Goal: Task Accomplishment & Management: Use online tool/utility

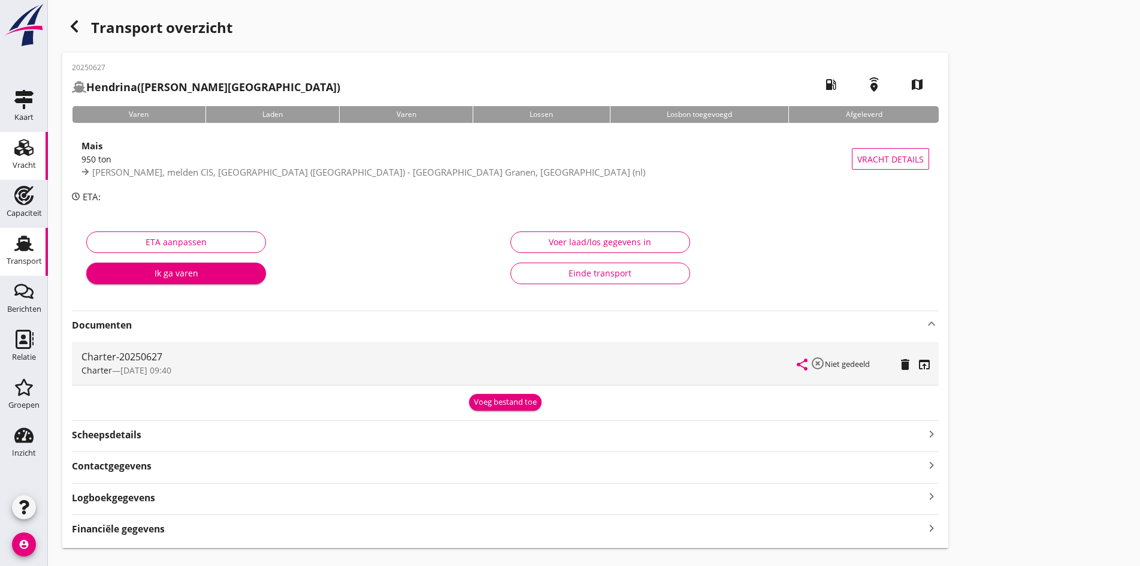
click at [26, 158] on div "Vracht" at bounding box center [24, 165] width 23 height 17
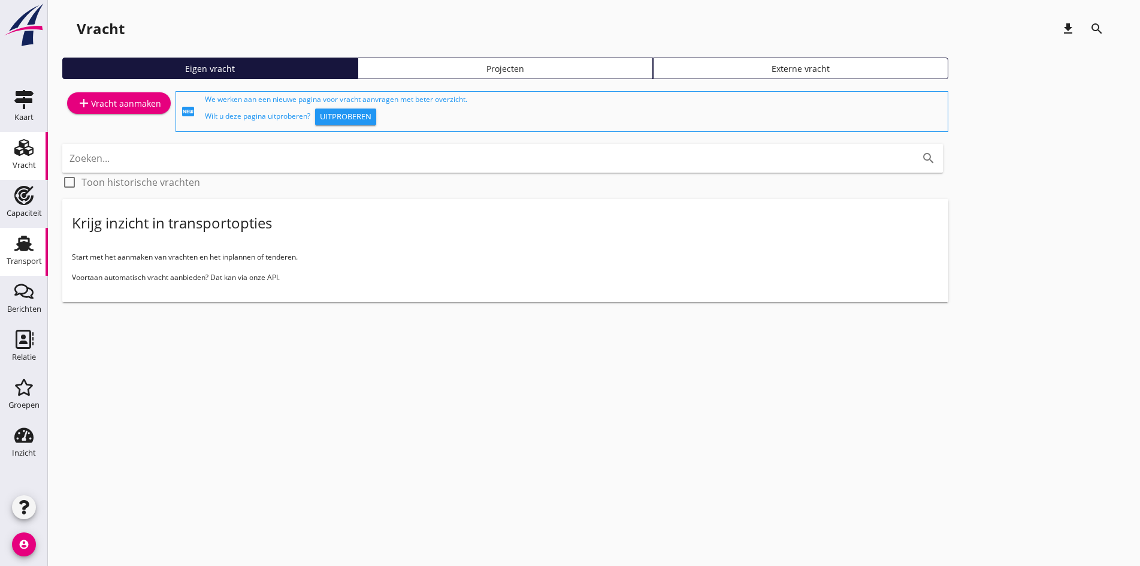
drag, startPoint x: 31, startPoint y: 207, endPoint x: 30, endPoint y: 266, distance: 58.7
click at [31, 207] on div "Capaciteit" at bounding box center [24, 213] width 35 height 17
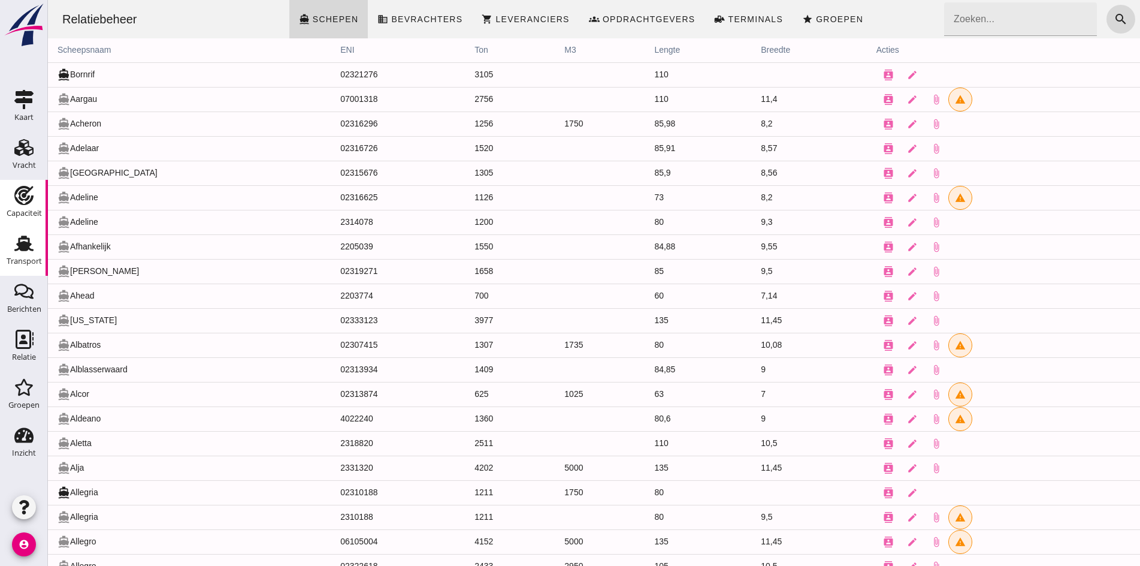
click at [29, 266] on div "Transport" at bounding box center [24, 261] width 35 height 17
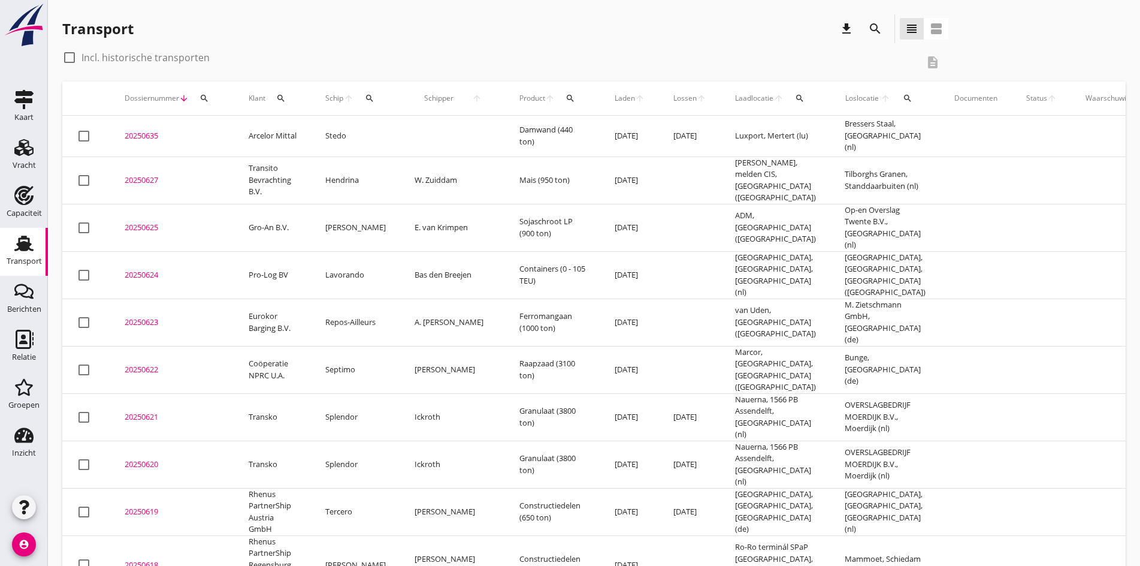
click at [141, 364] on div "20250622" at bounding box center [172, 370] width 95 height 12
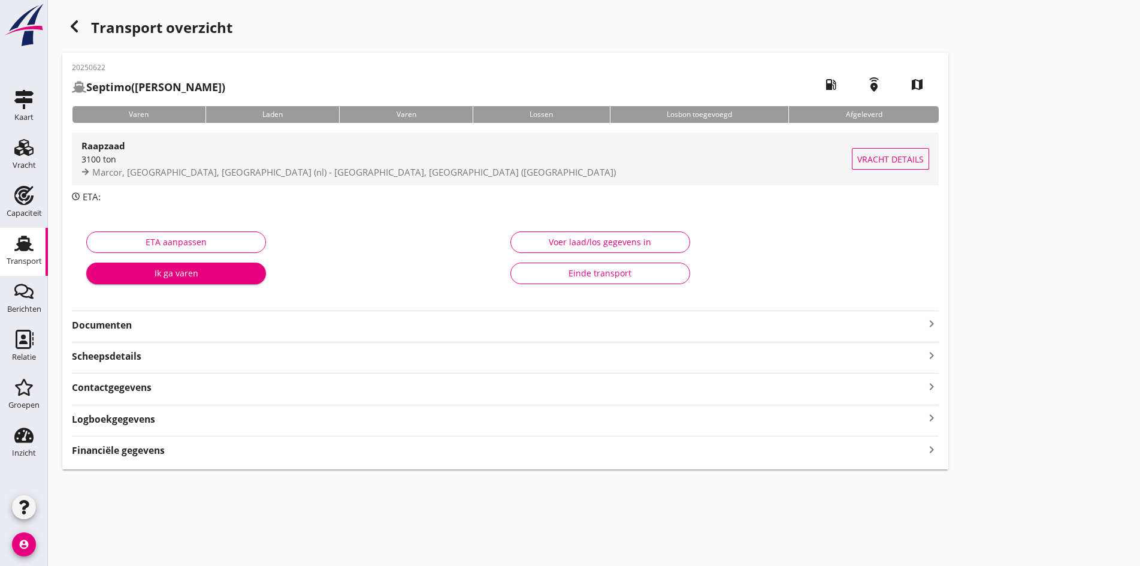
click at [170, 152] on div "Raapzaad" at bounding box center [466, 145] width 770 height 14
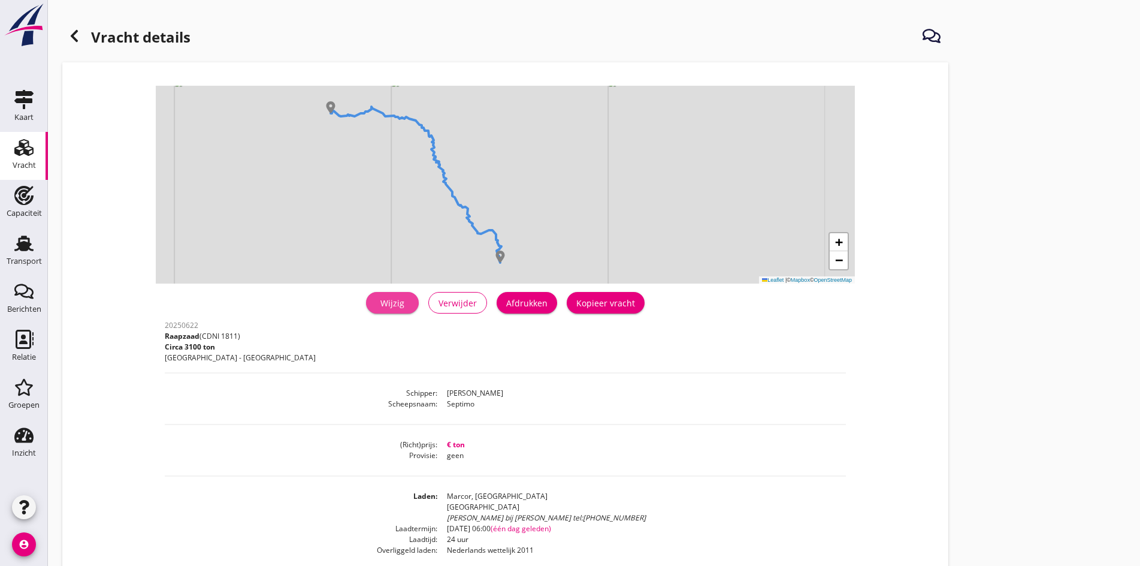
click at [376, 306] on div "Wijzig" at bounding box center [393, 303] width 34 height 13
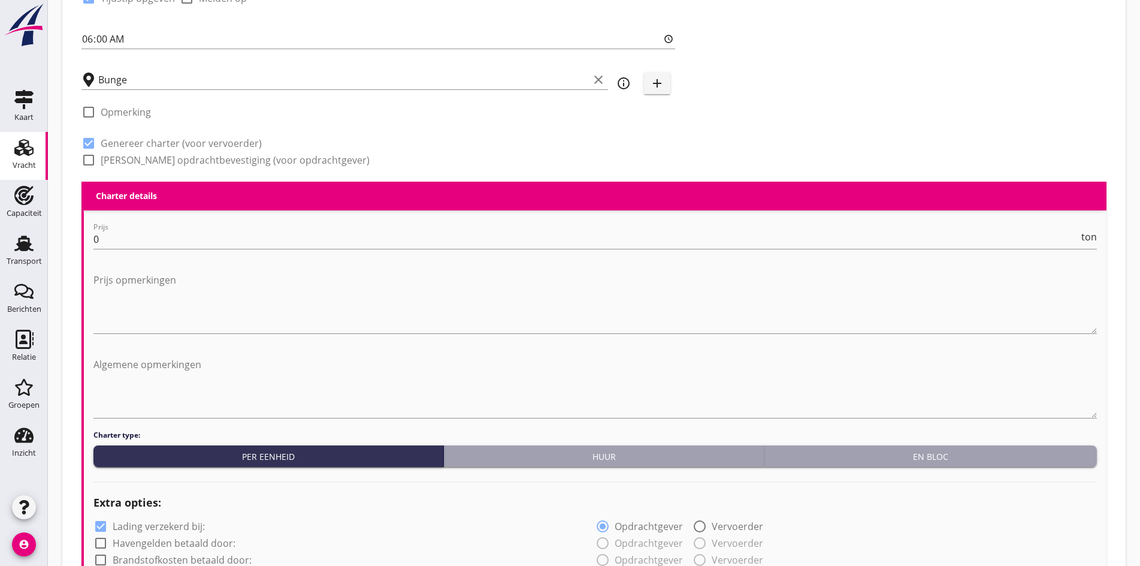
scroll to position [419, 0]
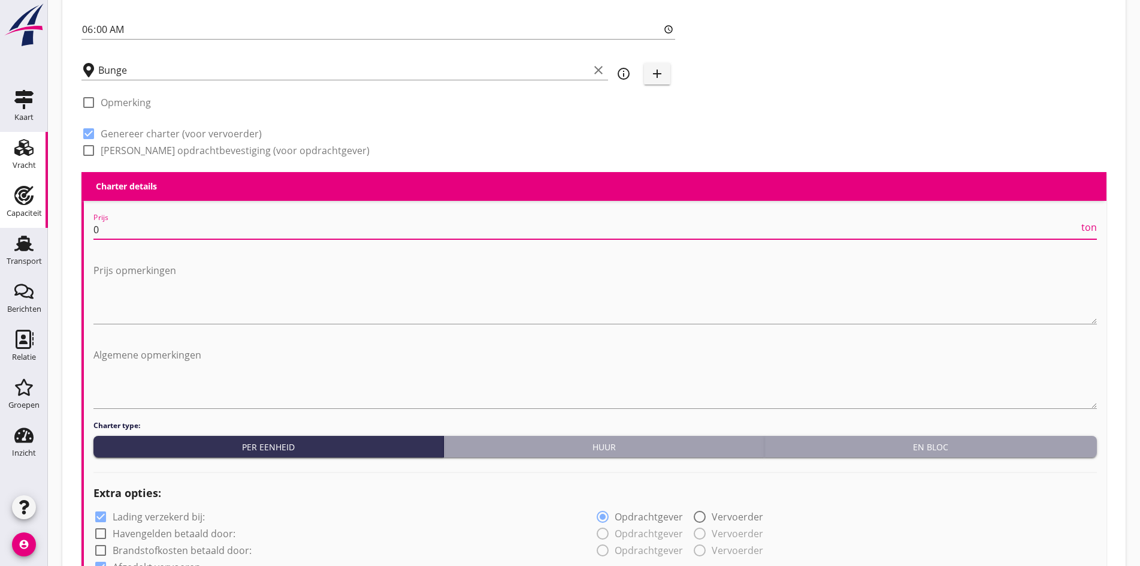
drag, startPoint x: 135, startPoint y: 226, endPoint x: 34, endPoint y: 218, distance: 102.2
type input "9.5"
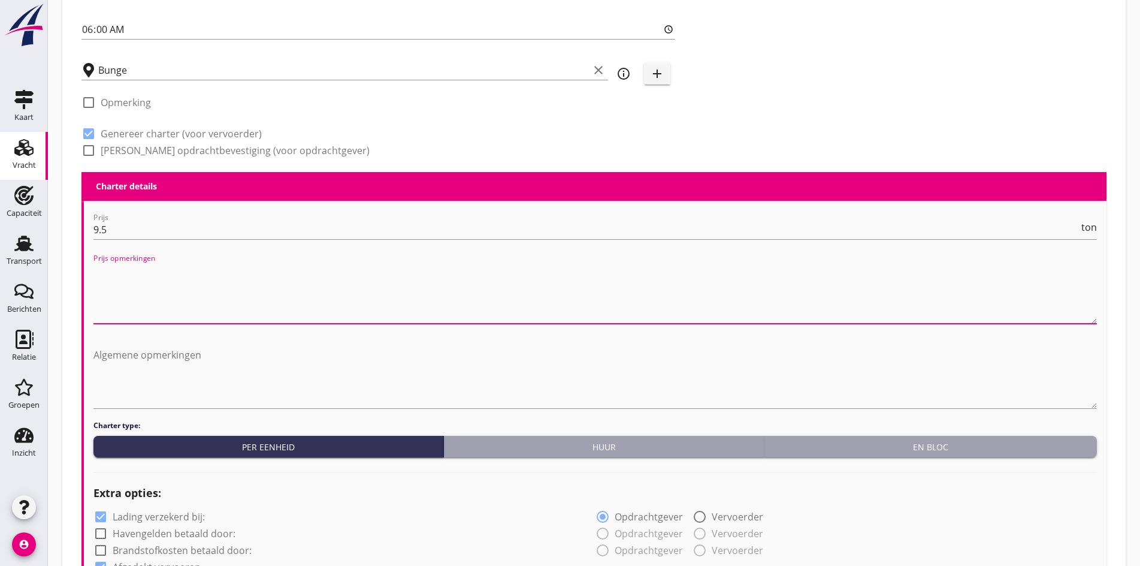
click at [210, 294] on textarea "Prijs opmerkingen" at bounding box center [594, 292] width 1003 height 63
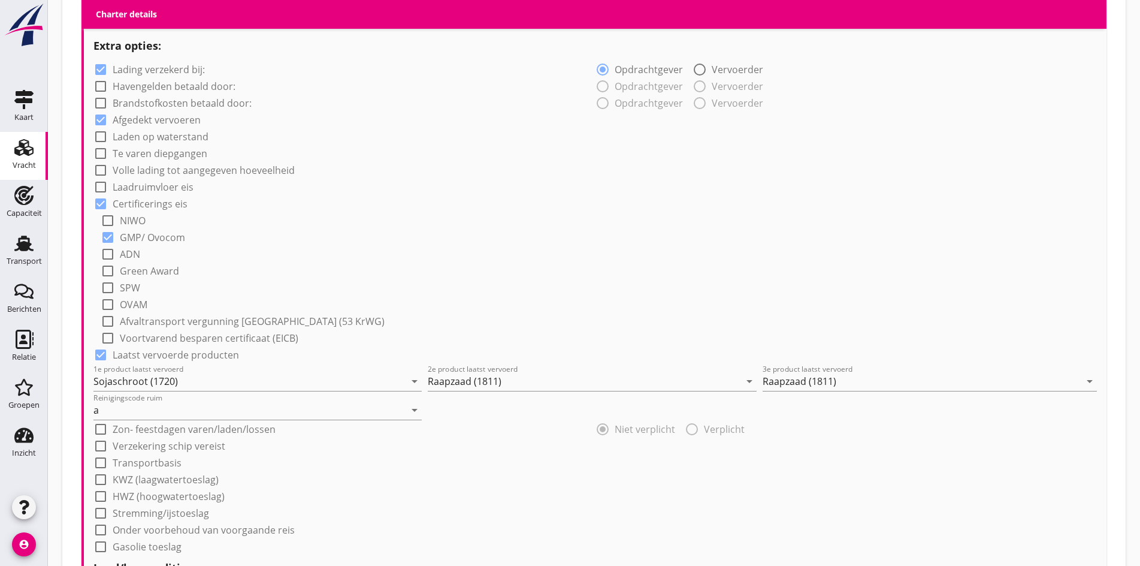
scroll to position [839, 0]
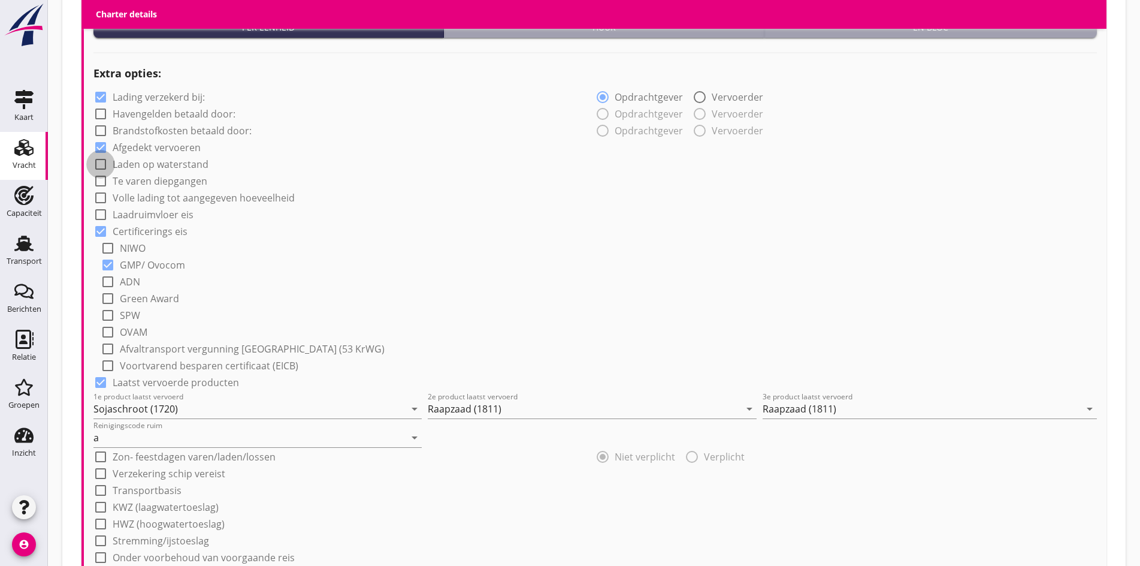
click at [101, 161] on div at bounding box center [100, 164] width 20 height 20
checkbox input "true"
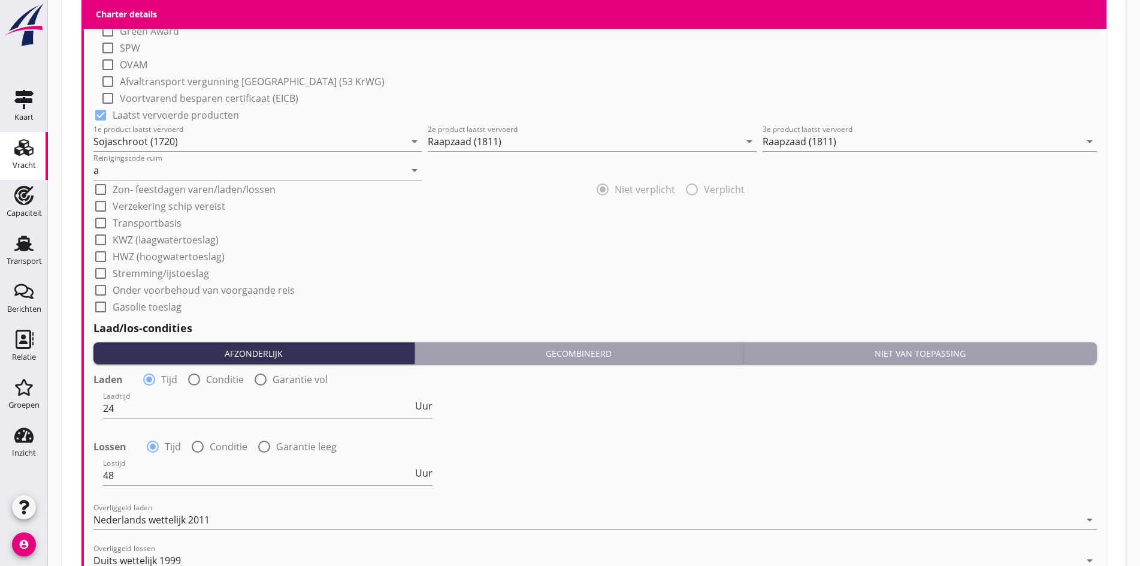
scroll to position [1138, 0]
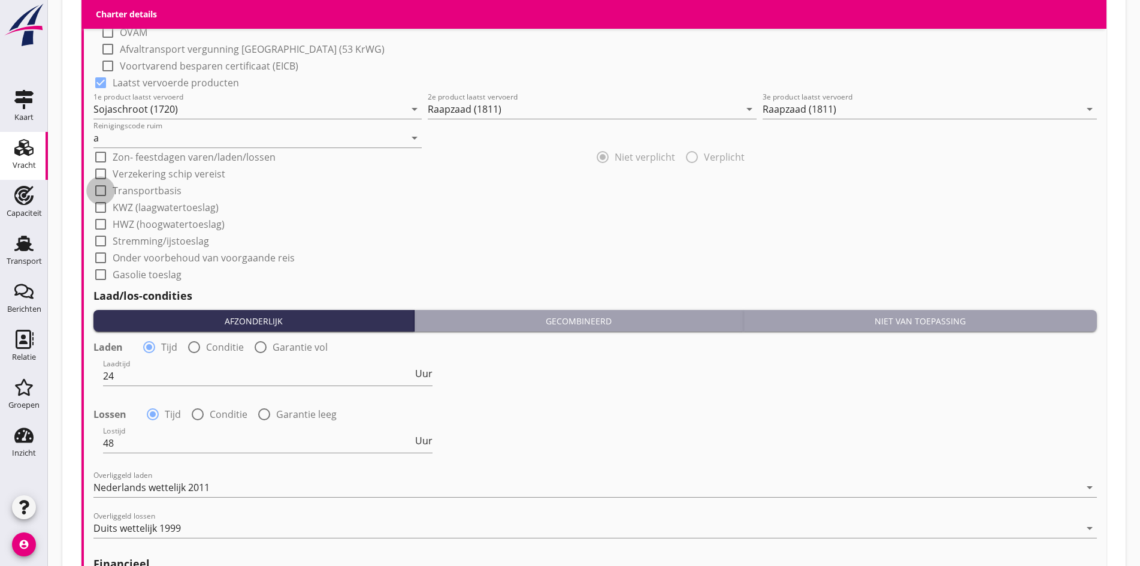
click at [99, 188] on div at bounding box center [100, 190] width 20 height 20
checkbox input "true"
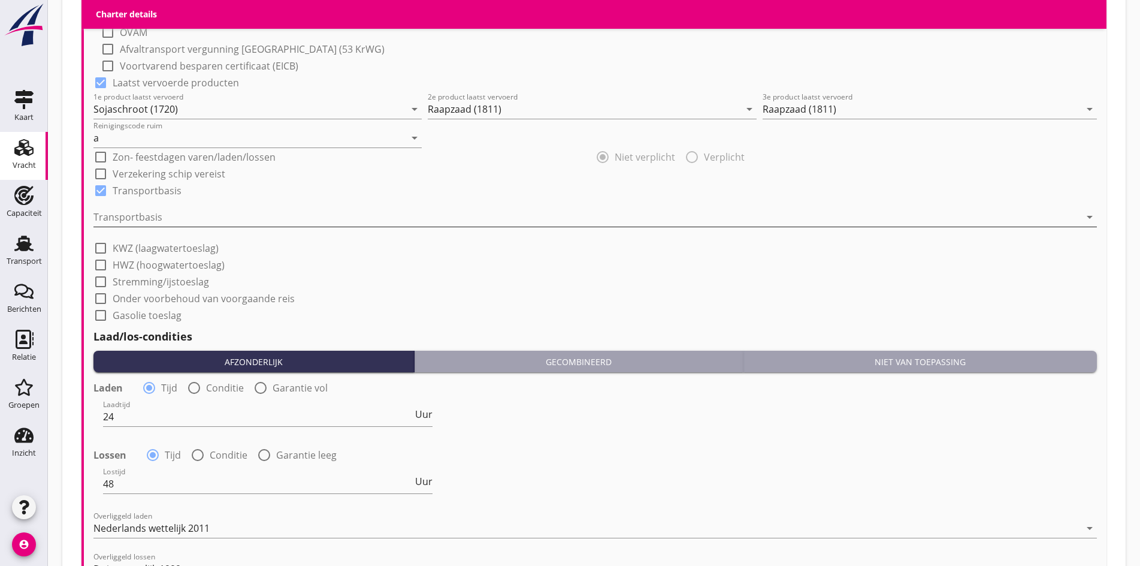
click at [110, 210] on div at bounding box center [586, 216] width 987 height 19
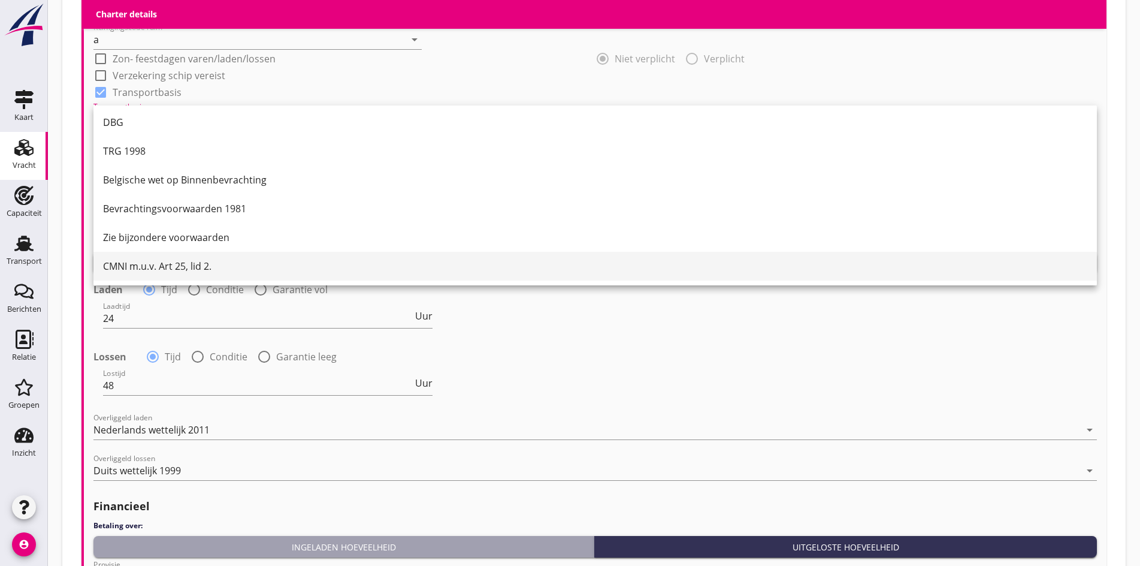
scroll to position [1258, 0]
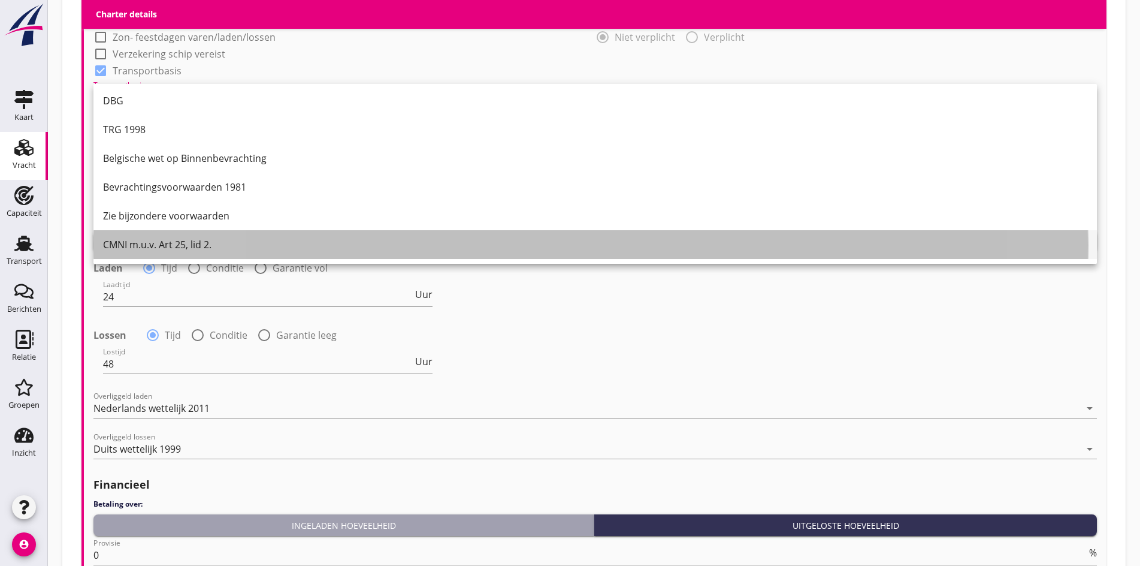
click at [153, 246] on div "CMNI m.u.v. Art 25, lid 2." at bounding box center [595, 244] width 984 height 14
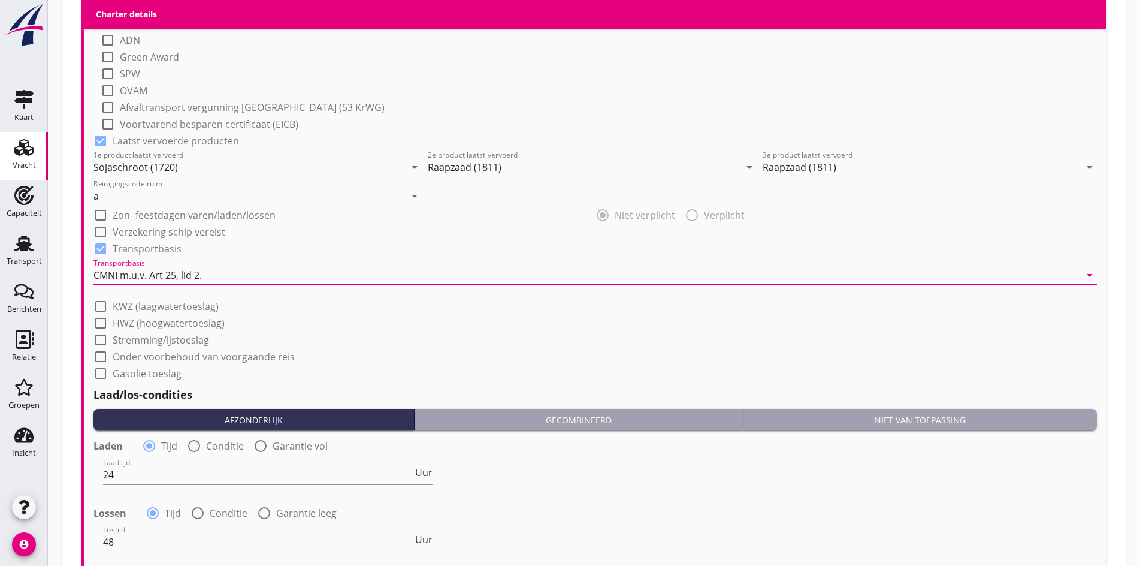
scroll to position [1078, 0]
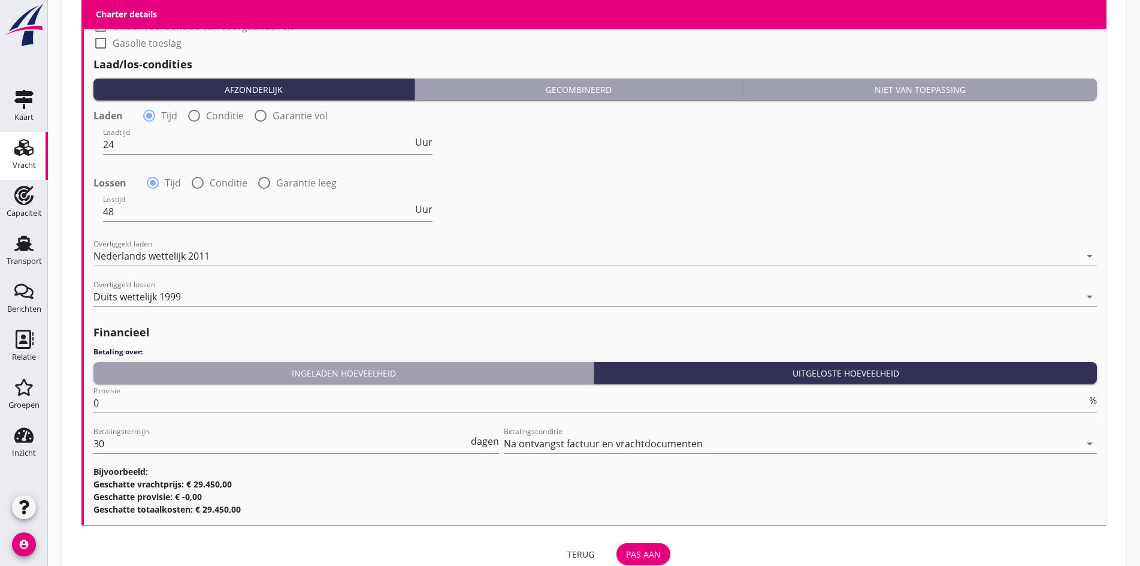
scroll to position [1448, 0]
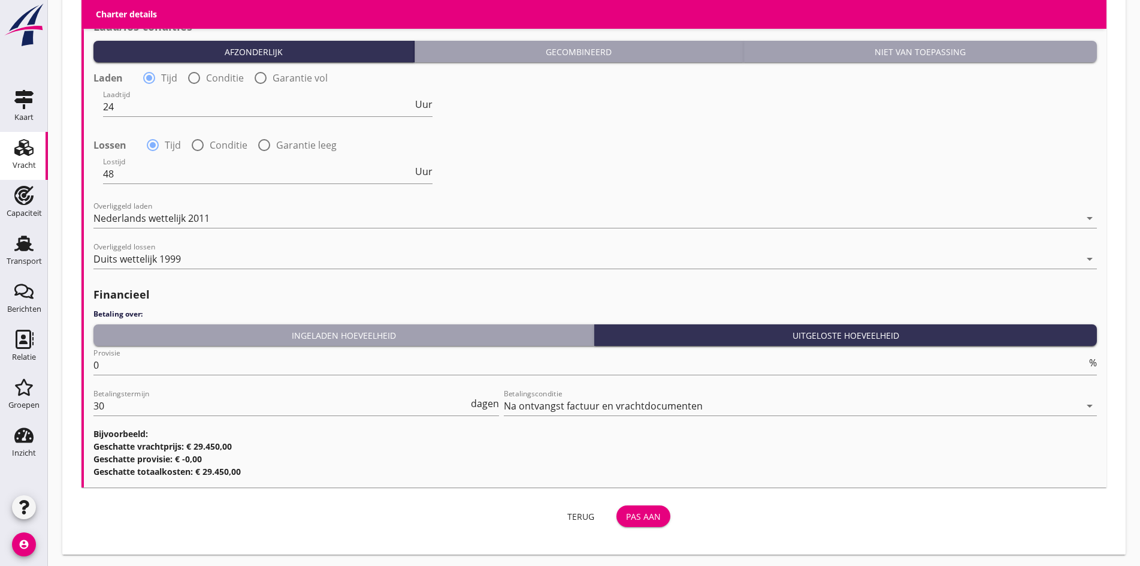
click at [626, 516] on div "Pas aan" at bounding box center [643, 516] width 35 height 13
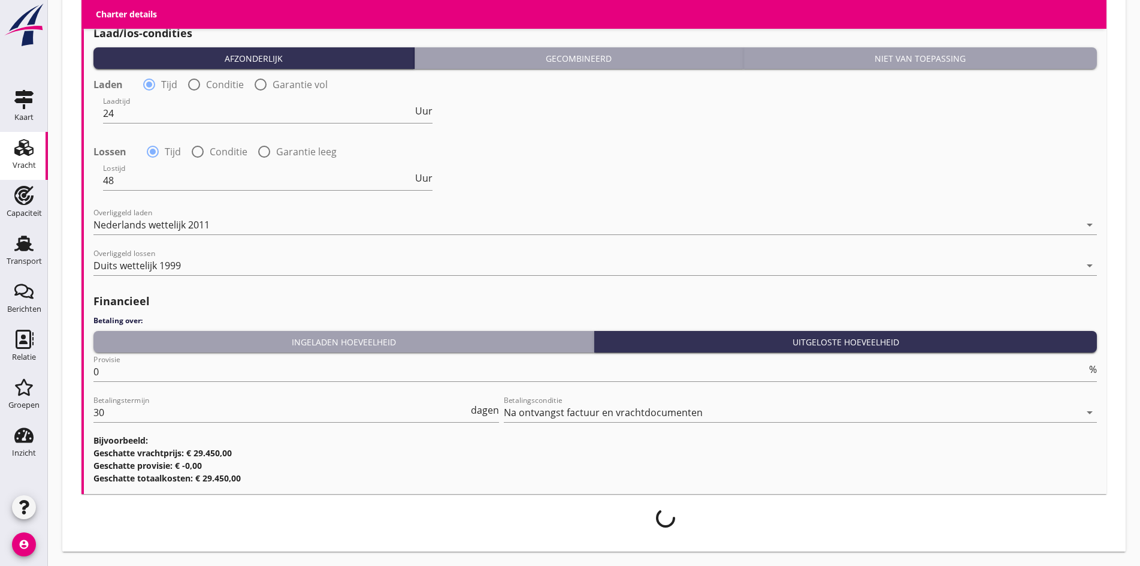
scroll to position [1438, 0]
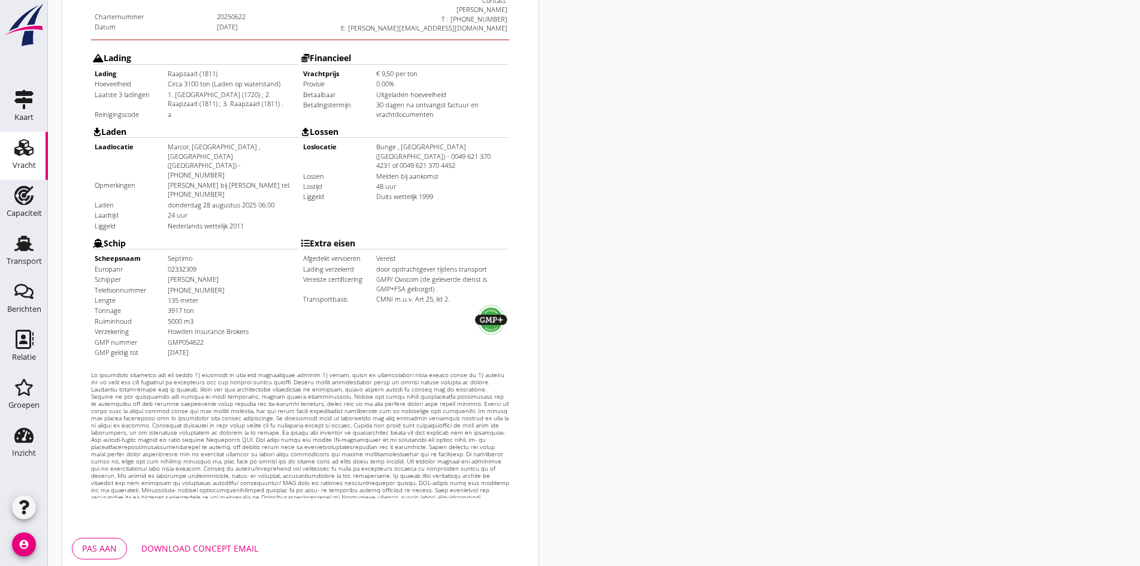
scroll to position [322, 0]
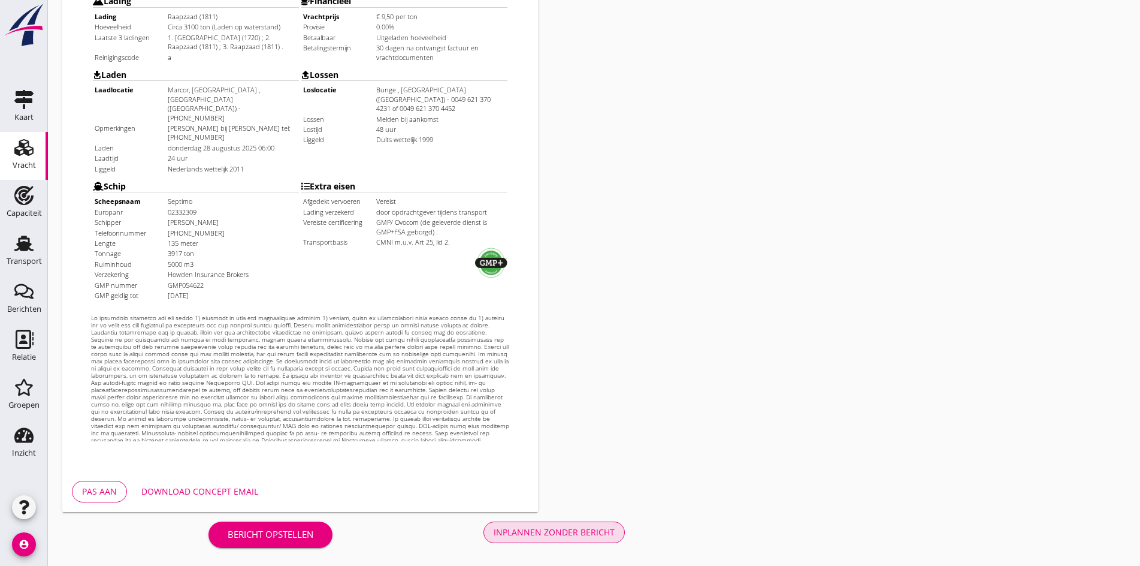
click at [494, 533] on div "Inplannen zonder bericht" at bounding box center [554, 531] width 121 height 13
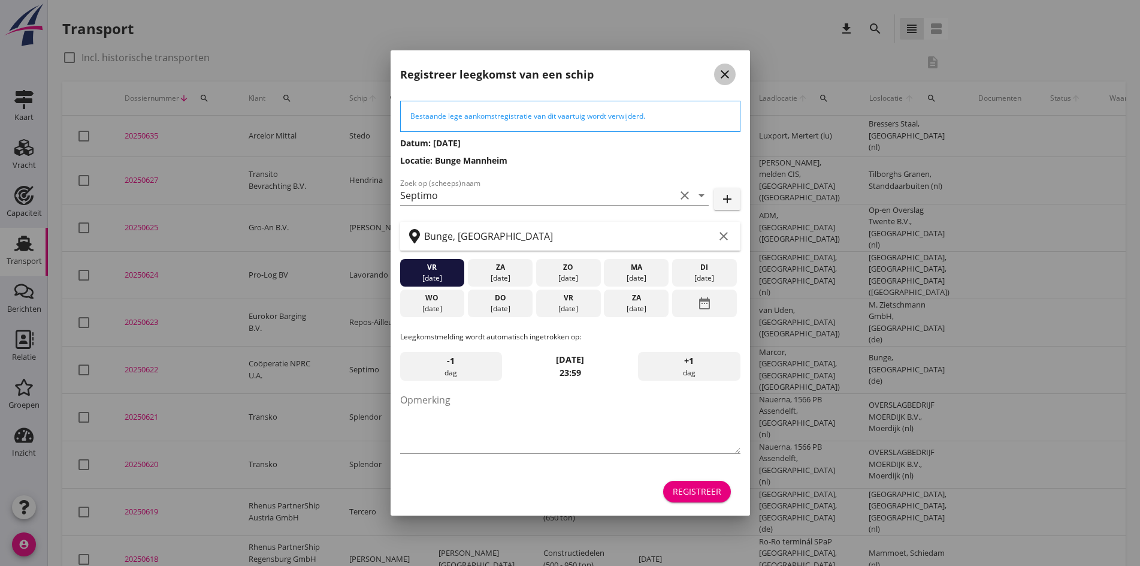
click at [725, 77] on icon "close" at bounding box center [725, 74] width 14 height 14
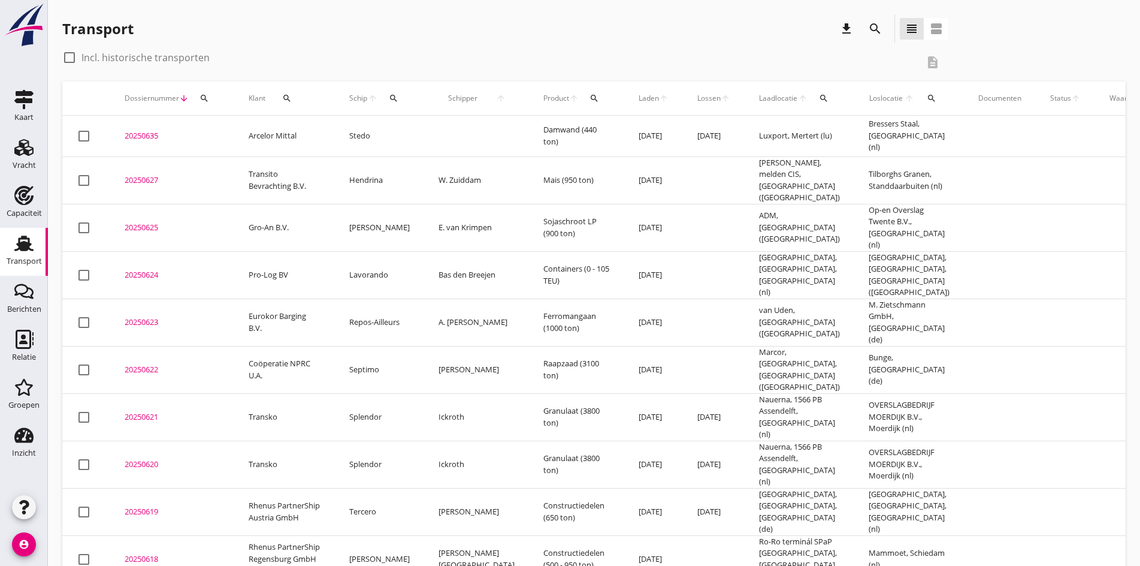
click at [141, 364] on div "20250622" at bounding box center [172, 370] width 95 height 12
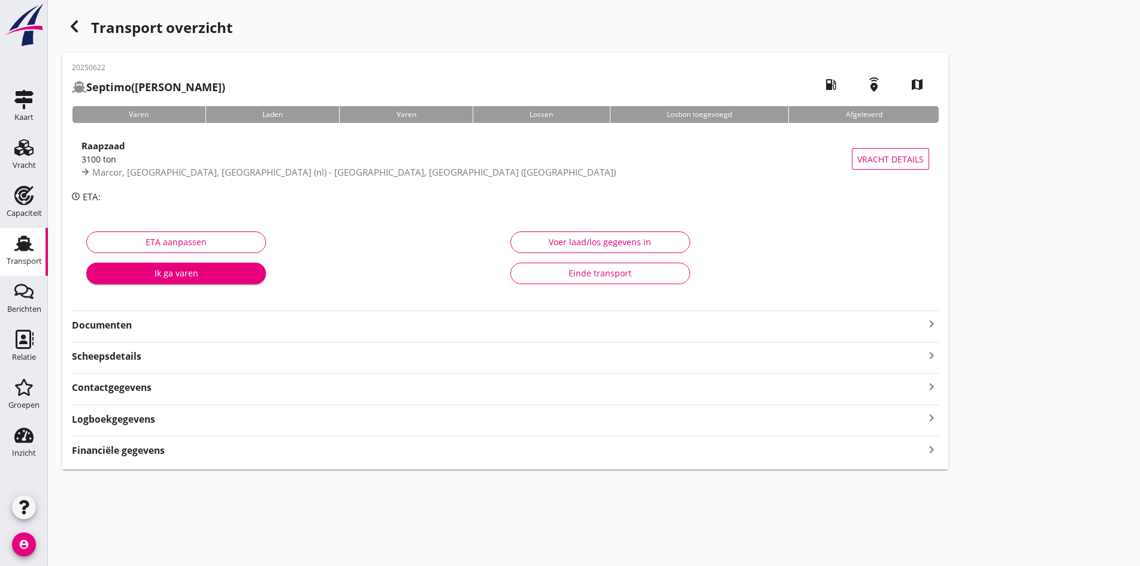
click at [567, 328] on strong "Documenten" at bounding box center [498, 325] width 852 height 14
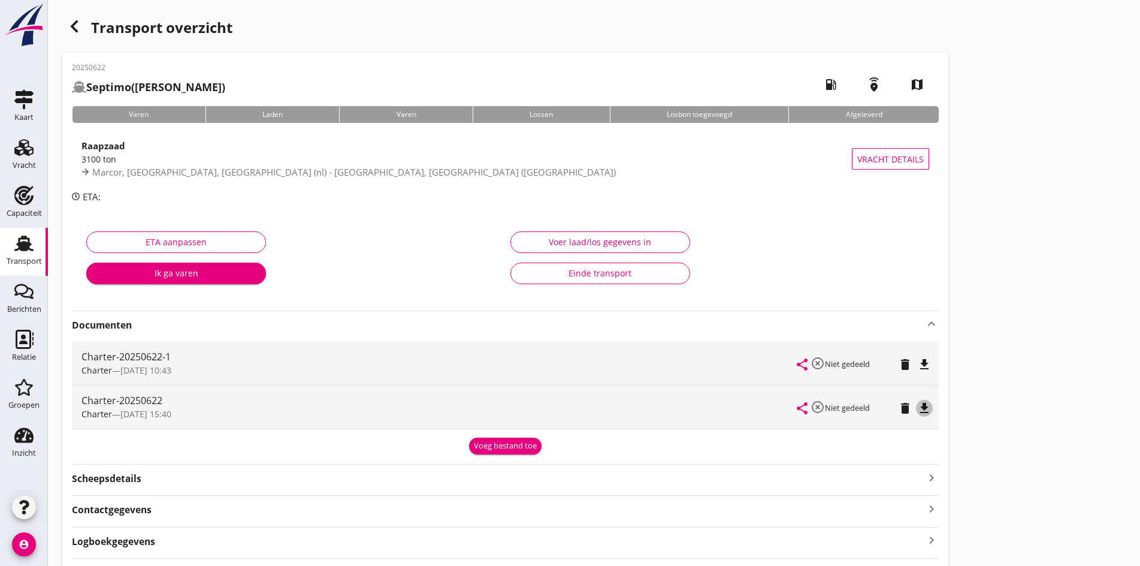
click at [917, 410] on icon "file_download" at bounding box center [924, 408] width 14 height 14
click at [917, 358] on icon "file_download" at bounding box center [924, 364] width 14 height 14
